Goal: Navigation & Orientation: Go to known website

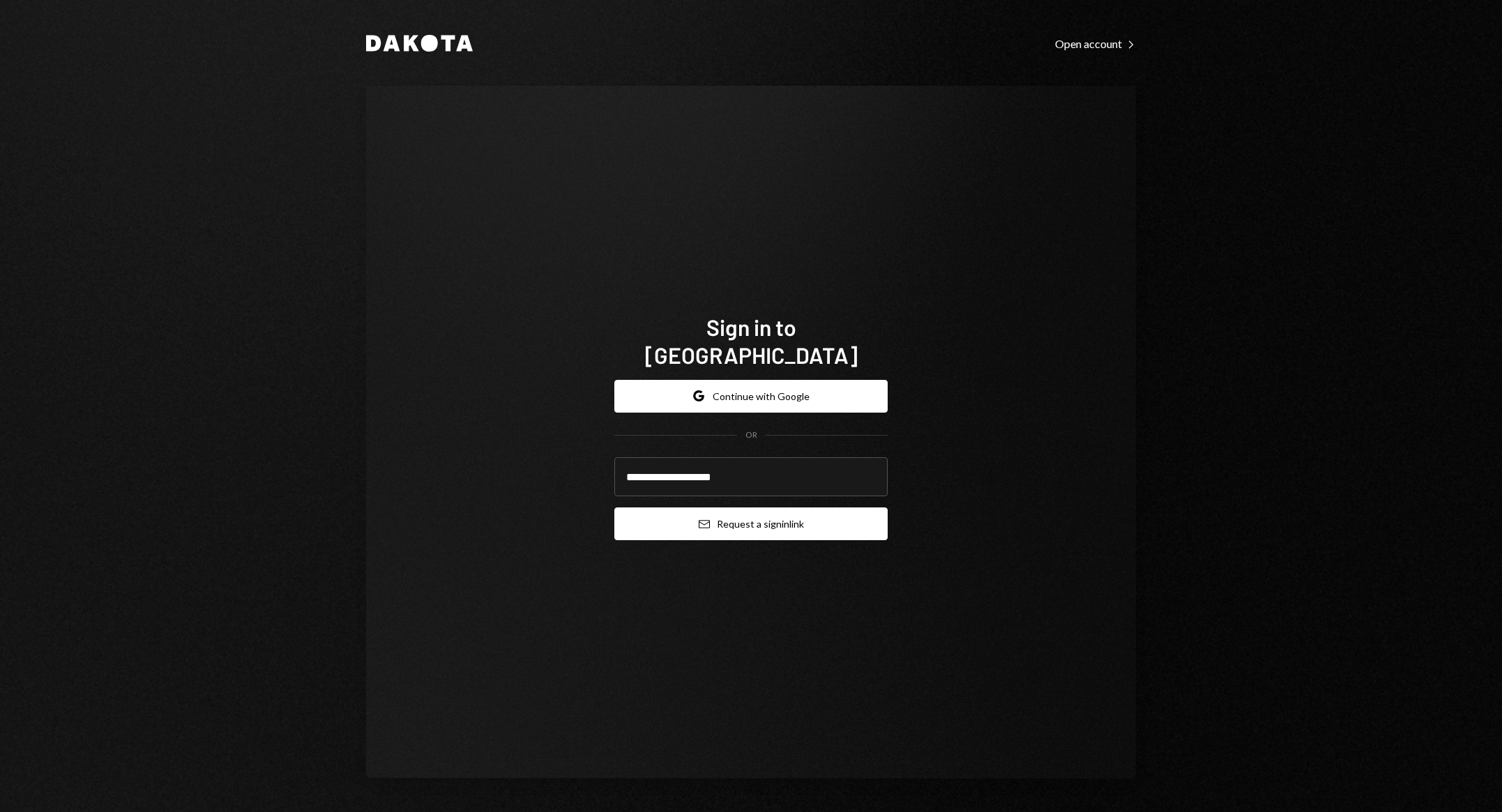
type input "**********"
click at [787, 519] on button "Email Request a sign in link" at bounding box center [751, 524] width 274 height 33
type input "**********"
click at [762, 508] on button "Email Request a sign in link" at bounding box center [751, 524] width 274 height 33
